Goal: Task Accomplishment & Management: Manage account settings

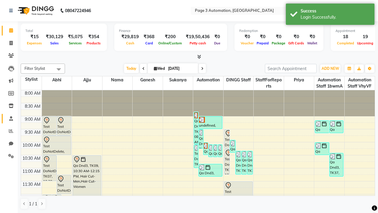
click at [9, 118] on span at bounding box center [11, 118] width 10 height 7
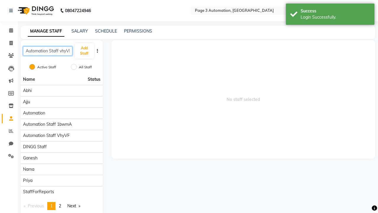
scroll to position [0, 2]
type input "Automation Staff vhyVF"
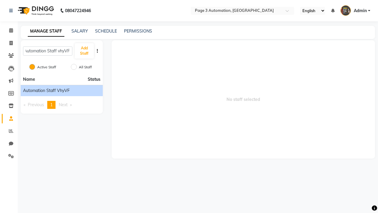
click at [61, 90] on span "Automation Staff vhyVF" at bounding box center [46, 90] width 47 height 6
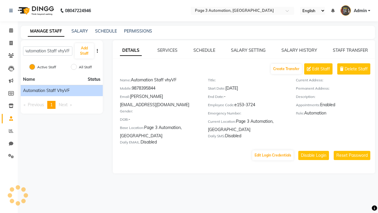
scroll to position [0, 0]
click at [131, 50] on link "DETAILS" at bounding box center [131, 50] width 22 height 11
click at [356, 69] on span "Delete Staff" at bounding box center [356, 69] width 23 height 6
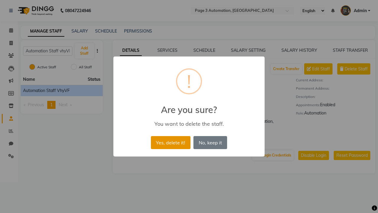
click at [170, 142] on button "Yes, delete it!" at bounding box center [171, 142] width 40 height 13
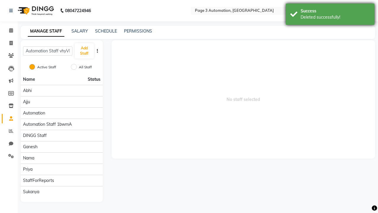
click at [330, 15] on div "Deleted successfully!" at bounding box center [335, 17] width 69 height 6
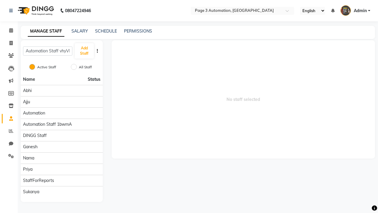
click at [355, 11] on span "Admin" at bounding box center [360, 11] width 13 height 6
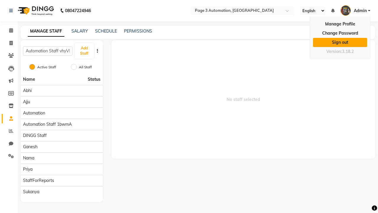
click at [340, 42] on link "Sign out" at bounding box center [340, 42] width 54 height 9
